Goal: Obtain resource: Obtain resource

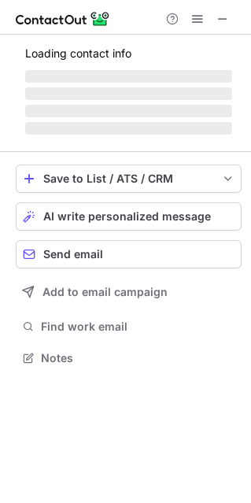
scroll to position [367, 251]
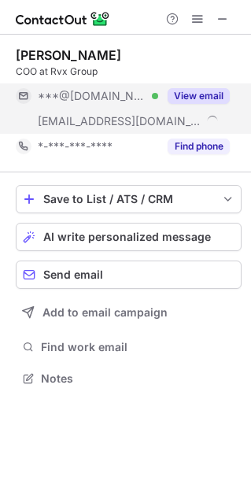
click at [183, 91] on button "View email" at bounding box center [199, 96] width 62 height 16
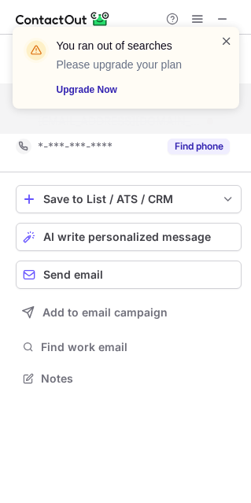
scroll to position [342, 251]
